Goal: Task Accomplishment & Management: Manage account settings

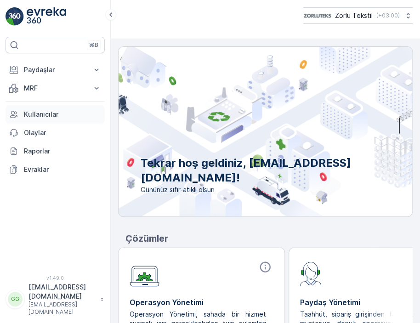
click at [42, 110] on p "Kullanıcılar" at bounding box center [62, 114] width 77 height 9
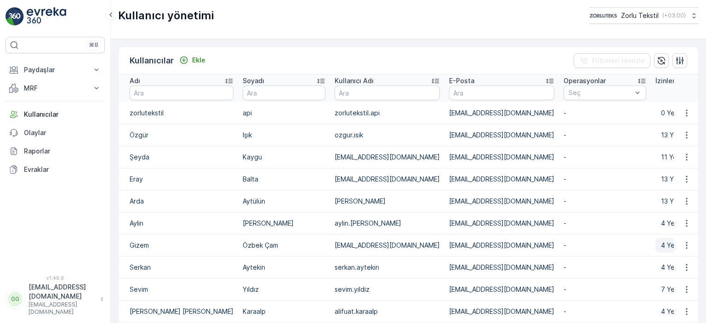
click at [419, 242] on p "4 Yetki" at bounding box center [671, 245] width 21 height 9
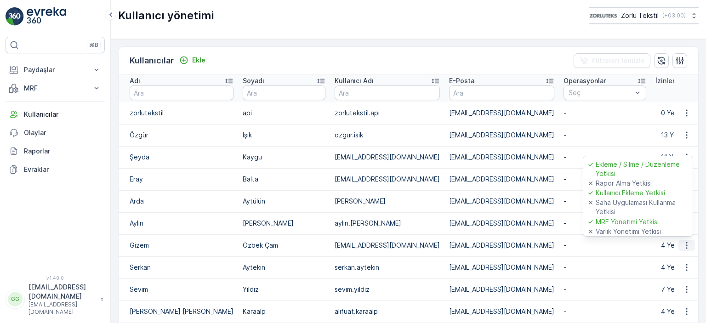
click at [419, 246] on icon "button" at bounding box center [686, 245] width 9 height 9
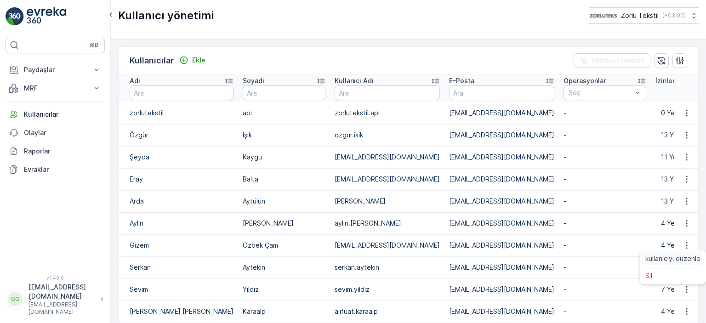
click at [419, 257] on span "kullanıcıyı düzenle" at bounding box center [672, 258] width 55 height 9
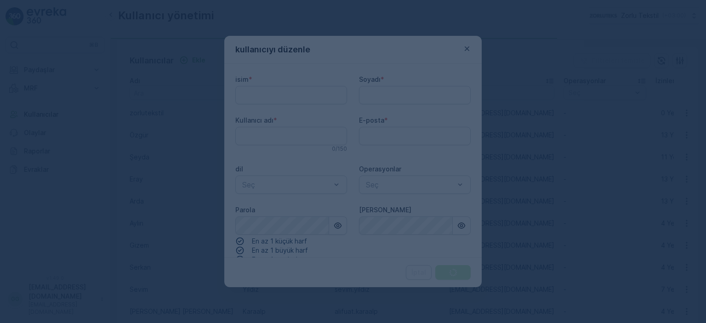
type adı "[EMAIL_ADDRESS][DOMAIN_NAME]"
drag, startPoint x: 395, startPoint y: 45, endPoint x: 415, endPoint y: 232, distance: 187.5
click at [416, 232] on div at bounding box center [353, 161] width 706 height 323
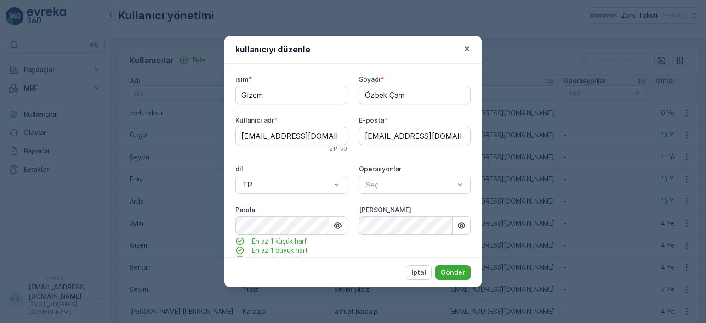
type input "Gizem"
type input "Özbek Çam"
type input "[EMAIL_ADDRESS][DOMAIN_NAME]"
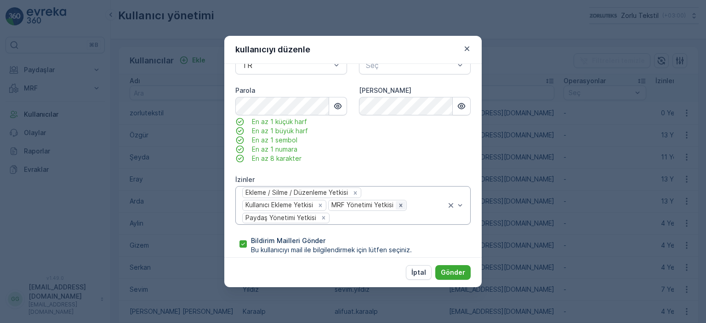
scroll to position [127, 0]
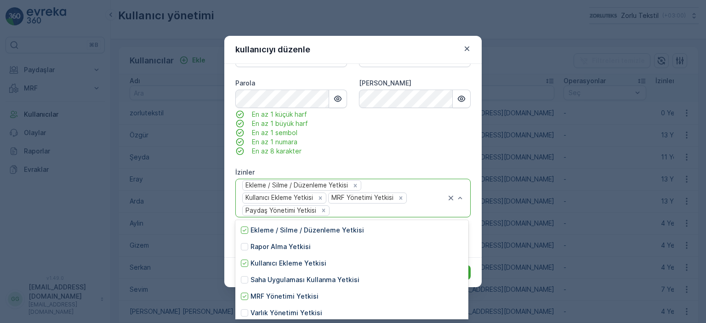
click at [410, 207] on div at bounding box center [388, 210] width 116 height 8
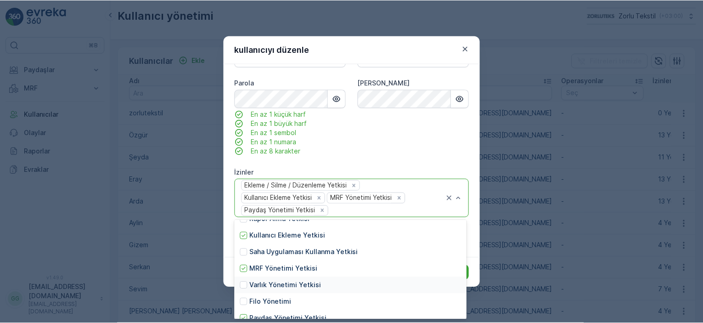
scroll to position [0, 0]
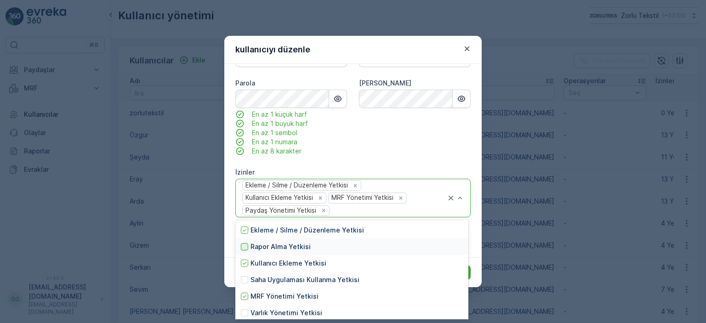
click at [244, 248] on div at bounding box center [244, 246] width 7 height 7
click at [246, 281] on div at bounding box center [244, 279] width 7 height 7
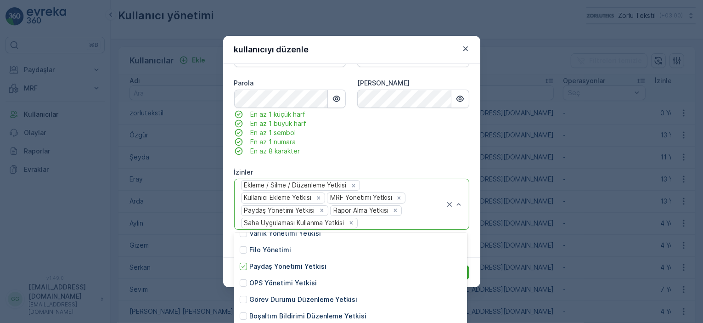
scroll to position [119, 0]
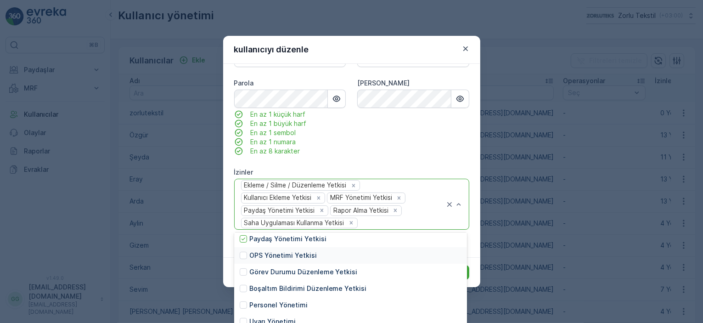
click at [246, 251] on div "OPS Yönetimi Yetkisi" at bounding box center [350, 255] width 233 height 17
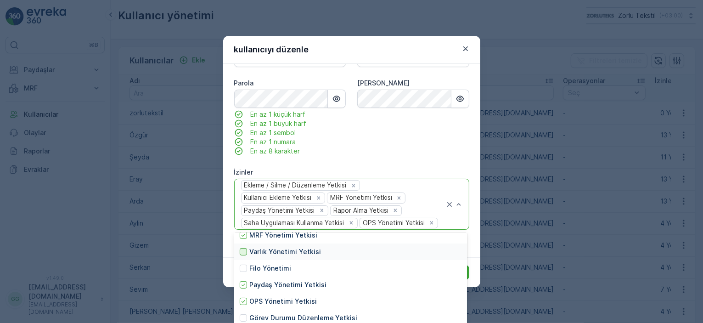
click at [244, 254] on div at bounding box center [243, 251] width 7 height 7
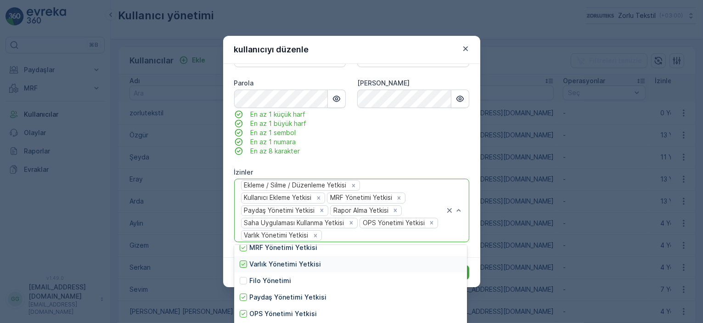
click at [243, 265] on icon at bounding box center [243, 264] width 4 height 3
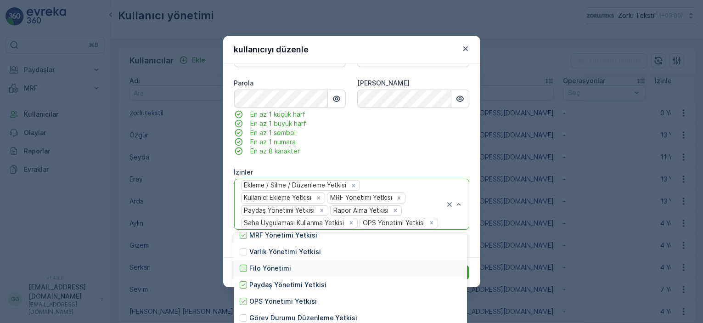
click at [243, 266] on div at bounding box center [243, 268] width 7 height 7
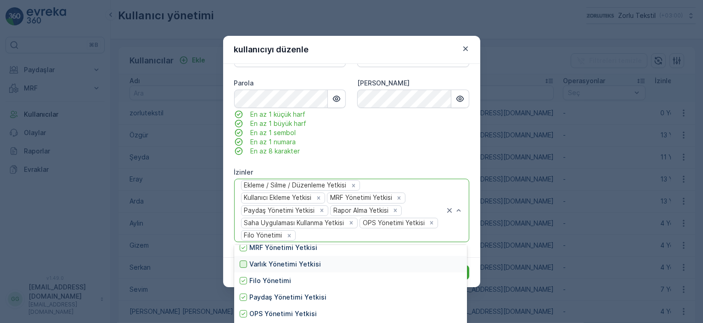
click at [243, 262] on div at bounding box center [243, 263] width 7 height 7
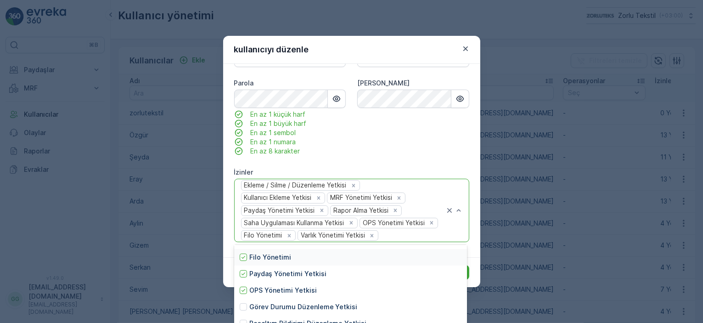
scroll to position [119, 0]
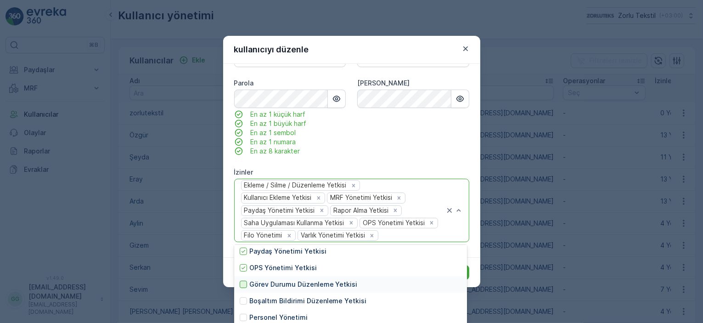
click at [245, 287] on div at bounding box center [243, 284] width 7 height 7
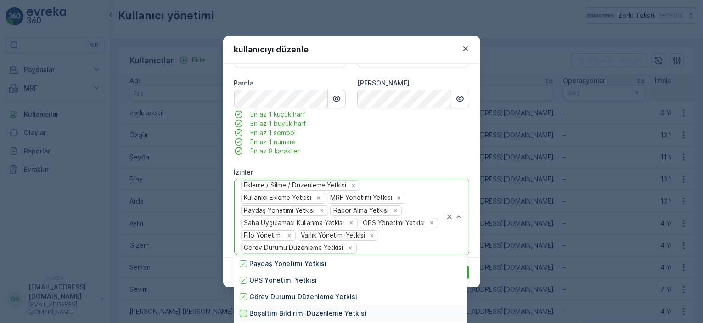
click at [246, 313] on div at bounding box center [243, 313] width 7 height 7
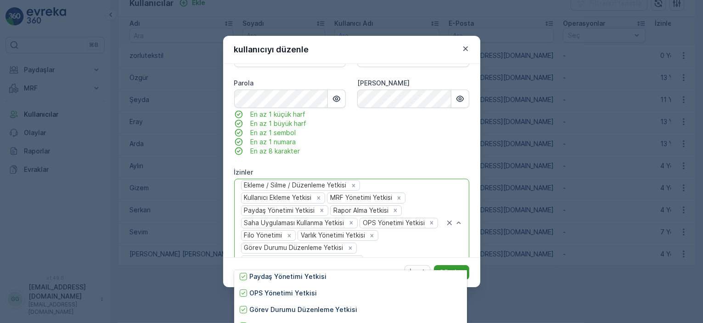
click at [419, 266] on button "Gönder" at bounding box center [451, 272] width 35 height 15
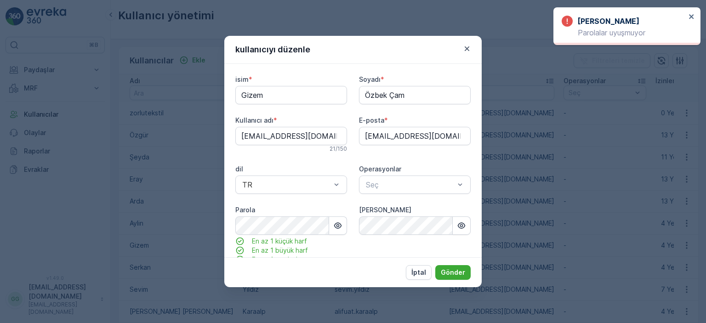
scroll to position [0, 0]
click at [337, 225] on icon "button" at bounding box center [338, 226] width 8 height 6
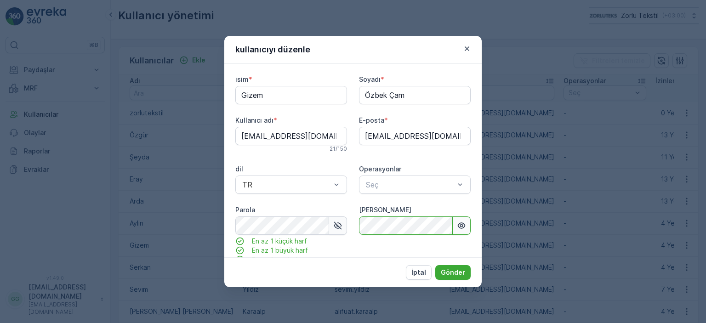
click at [419, 226] on icon "button" at bounding box center [462, 226] width 8 height 6
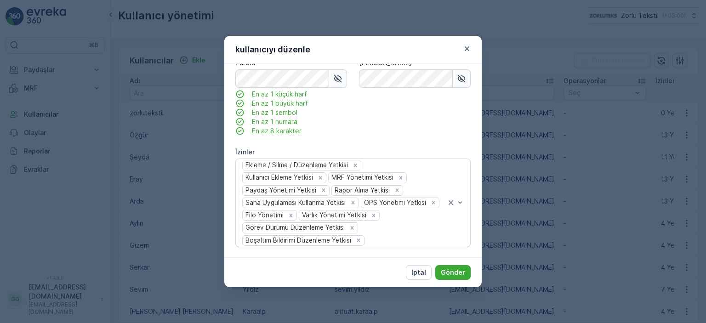
scroll to position [176, 0]
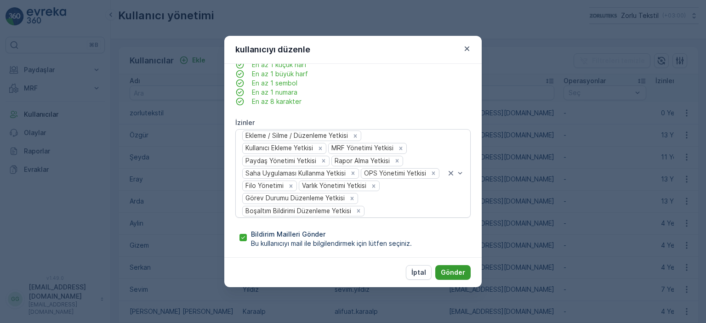
click at [419, 271] on p "Gönder" at bounding box center [453, 272] width 24 height 9
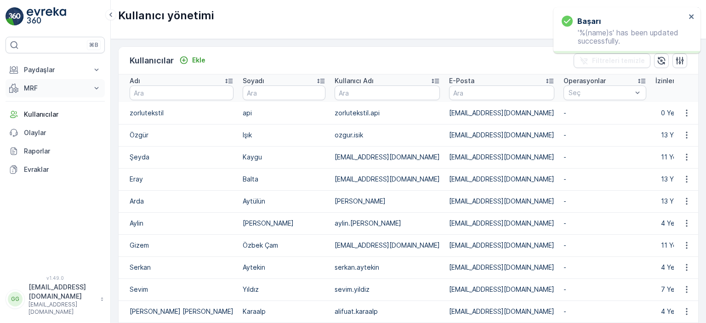
click at [36, 87] on p "MRF" at bounding box center [55, 88] width 62 height 9
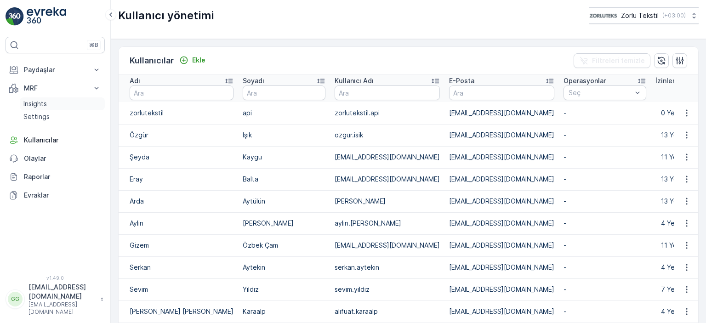
click at [45, 103] on p "Insights" at bounding box center [34, 103] width 23 height 9
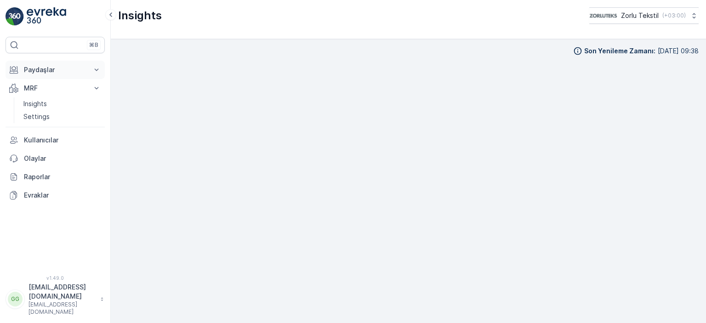
click at [42, 64] on button "Paydaşlar" at bounding box center [55, 70] width 99 height 18
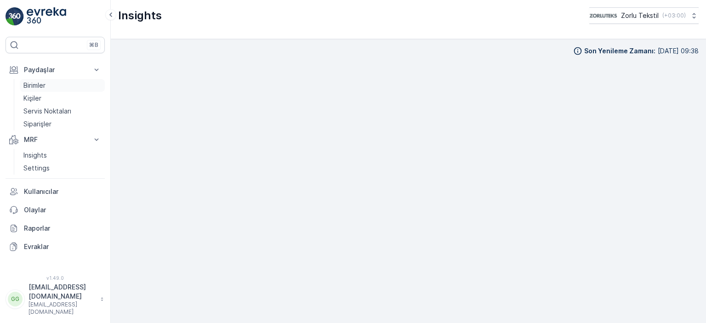
click at [31, 85] on p "Birimler" at bounding box center [34, 85] width 22 height 9
